Goal: Information Seeking & Learning: Learn about a topic

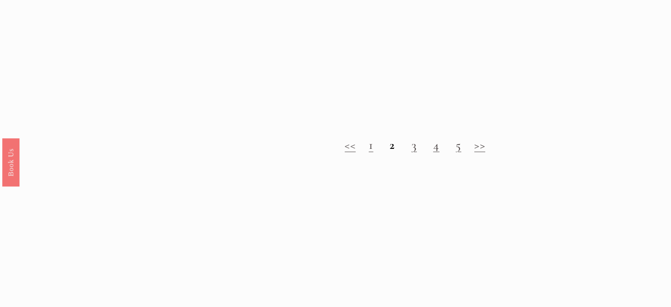
scroll to position [938, 0]
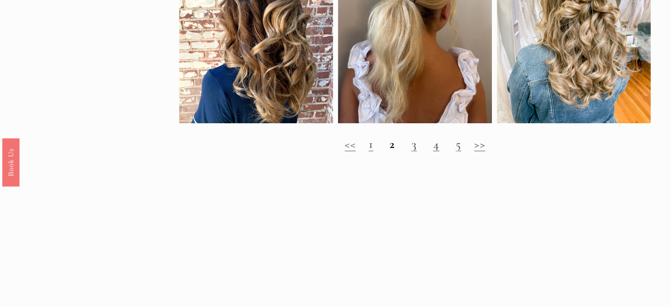
click at [413, 151] on link "3" at bounding box center [413, 143] width 5 height 15
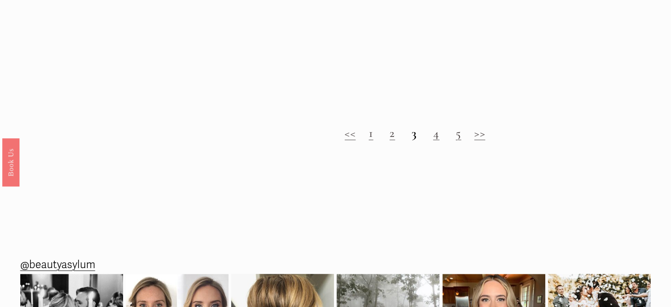
scroll to position [902, 0]
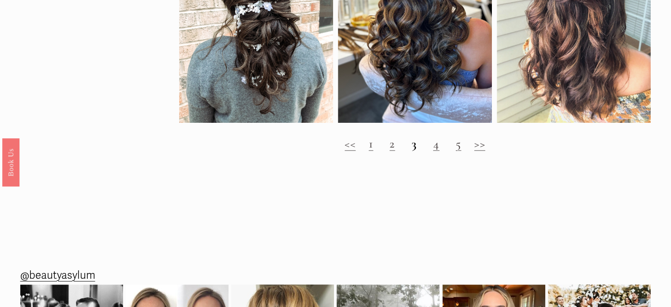
click at [437, 151] on link "4" at bounding box center [436, 143] width 6 height 15
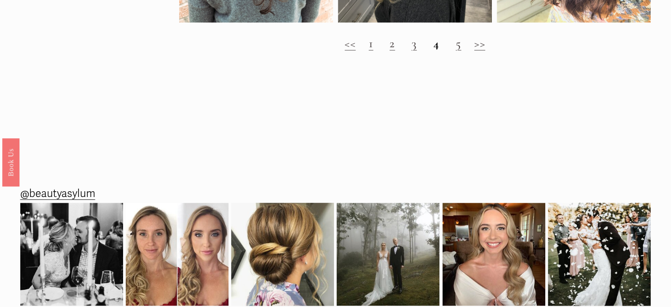
scroll to position [1022, 0]
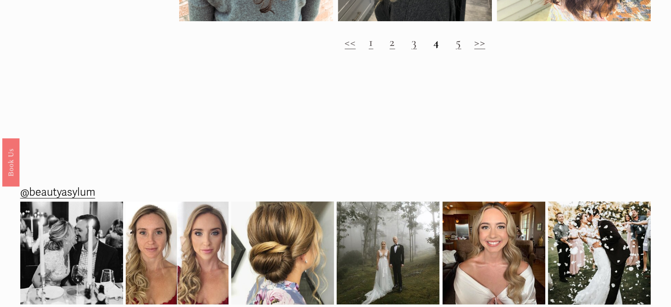
click at [461, 49] on link "5" at bounding box center [458, 41] width 5 height 15
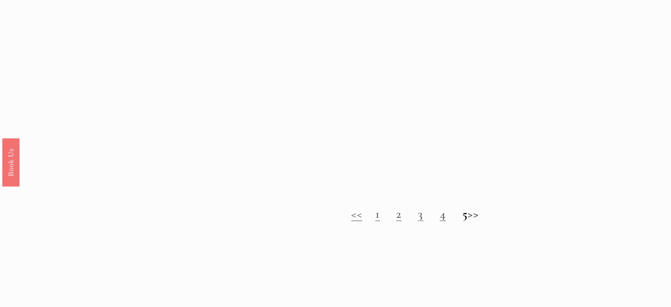
scroll to position [898, 0]
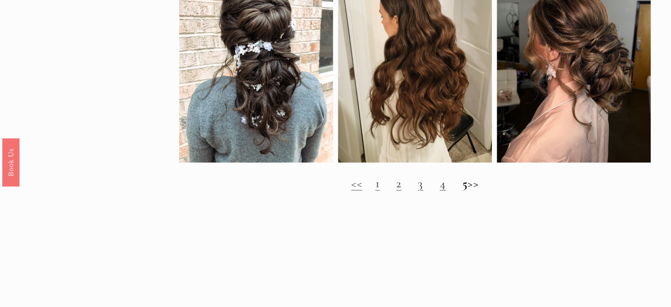
click at [480, 191] on h2 "<< 1 2 3 4 5 >>" at bounding box center [415, 183] width 472 height 15
click at [487, 191] on h2 "<< 1 2 3 4 5 >>" at bounding box center [415, 183] width 472 height 15
click at [376, 191] on link "1" at bounding box center [378, 183] width 4 height 15
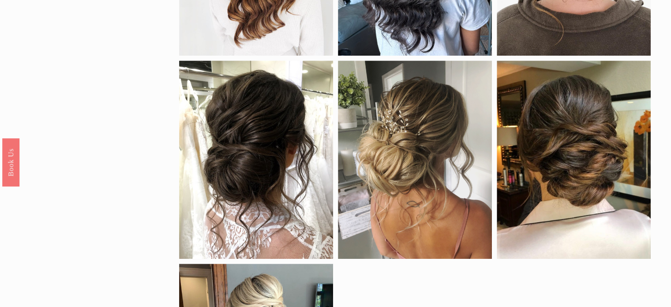
scroll to position [422, 0]
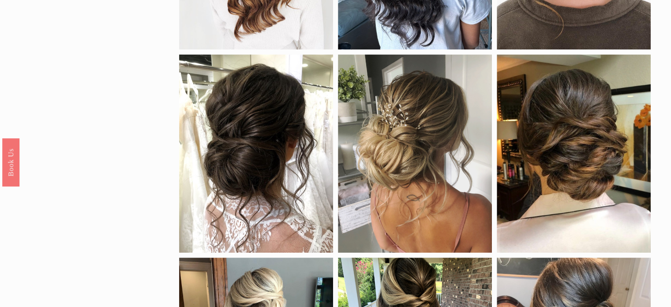
click at [411, 183] on div at bounding box center [415, 153] width 154 height 198
click at [263, 168] on div at bounding box center [256, 153] width 154 height 198
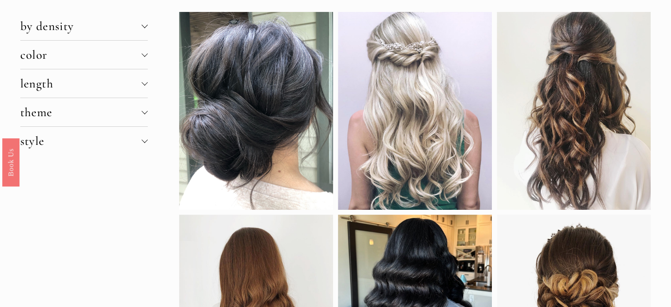
scroll to position [0, 0]
